Goal: Information Seeking & Learning: Understand process/instructions

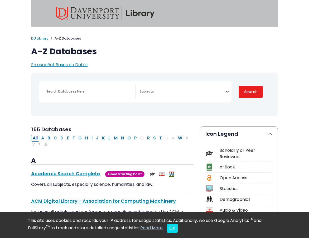
select select "Database Subject Filter"
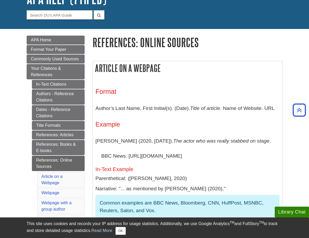
scroll to position [43, 0]
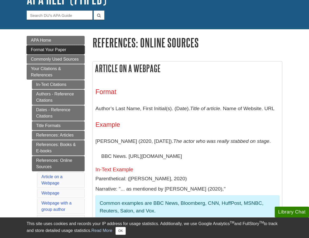
click at [54, 49] on span "Format Your Paper" at bounding box center [48, 49] width 35 height 4
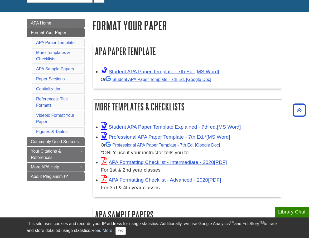
scroll to position [53, 0]
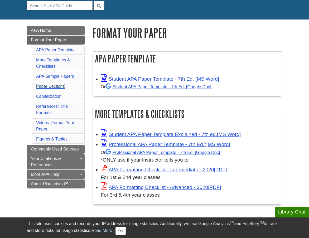
click at [61, 86] on link "Paper Sections" at bounding box center [50, 86] width 29 height 4
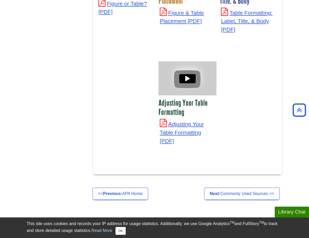
scroll to position [2071, 0]
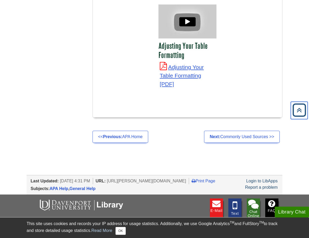
click at [297, 108] on icon "Back to Top" at bounding box center [299, 110] width 17 height 17
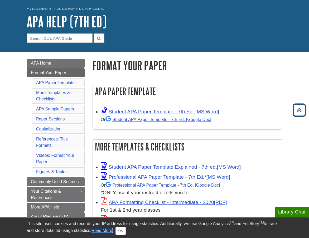
scroll to position [0, 0]
